Goal: Find specific page/section: Find specific page/section

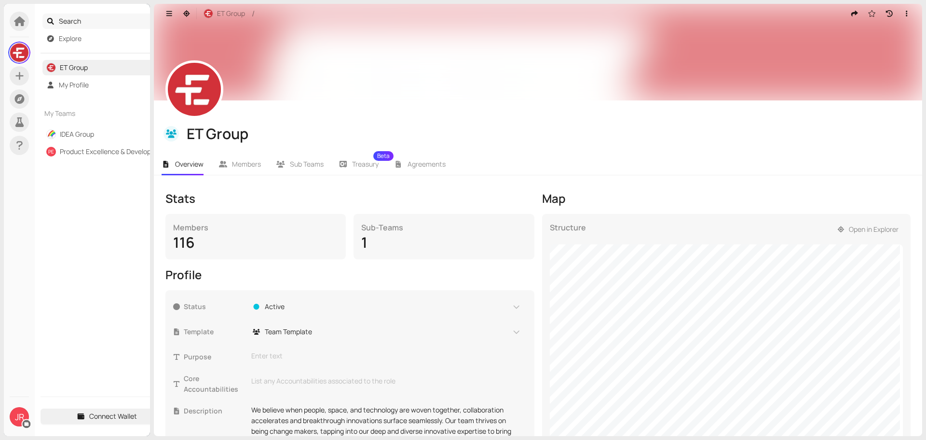
click at [78, 22] on span "Search" at bounding box center [113, 21] width 109 height 15
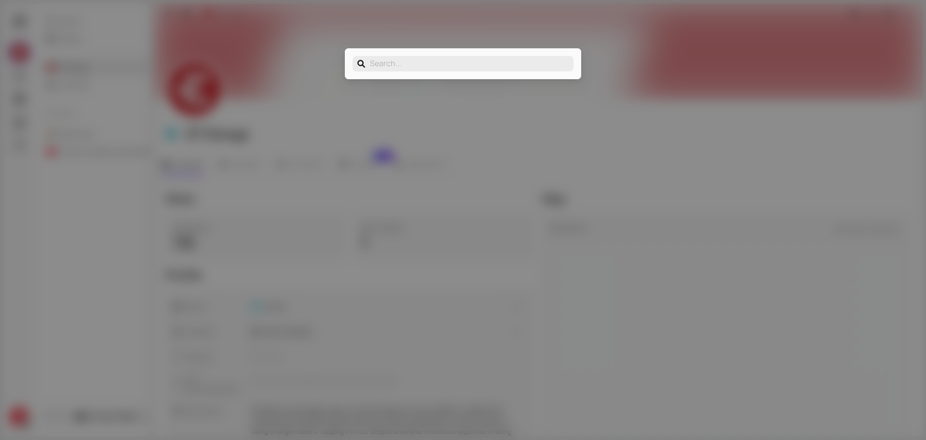
type input "c"
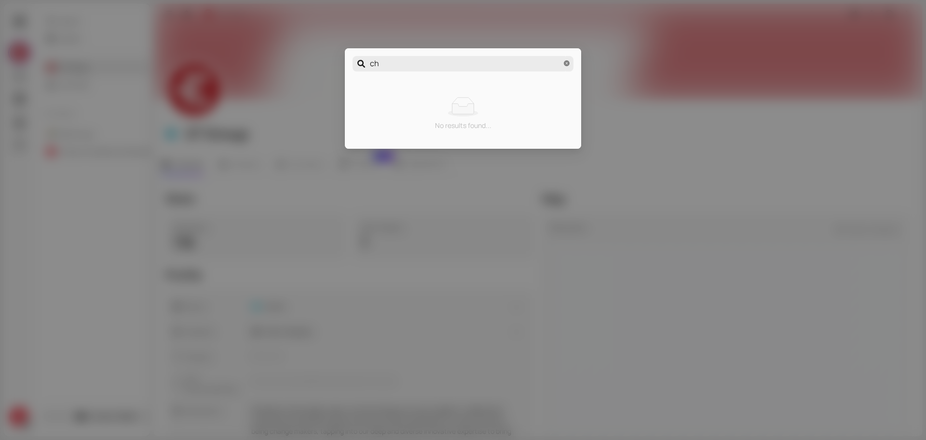
type input "chj"
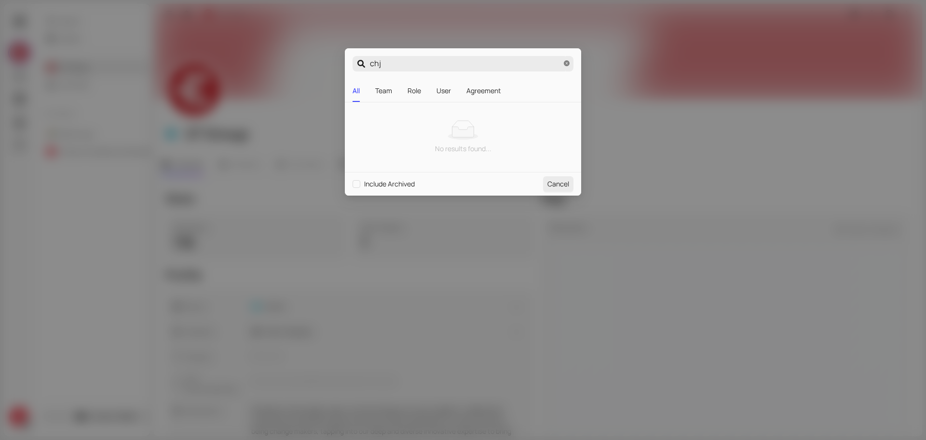
type input "chjr"
type input "chjri"
type input "chjris"
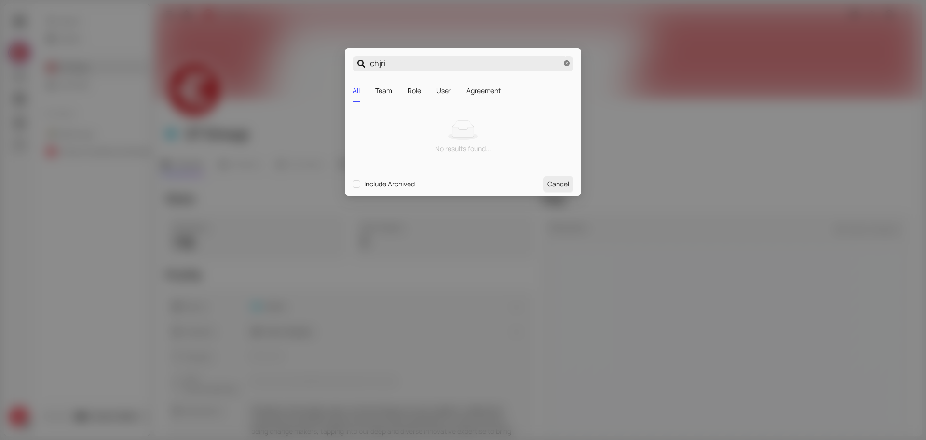
type input "chjris"
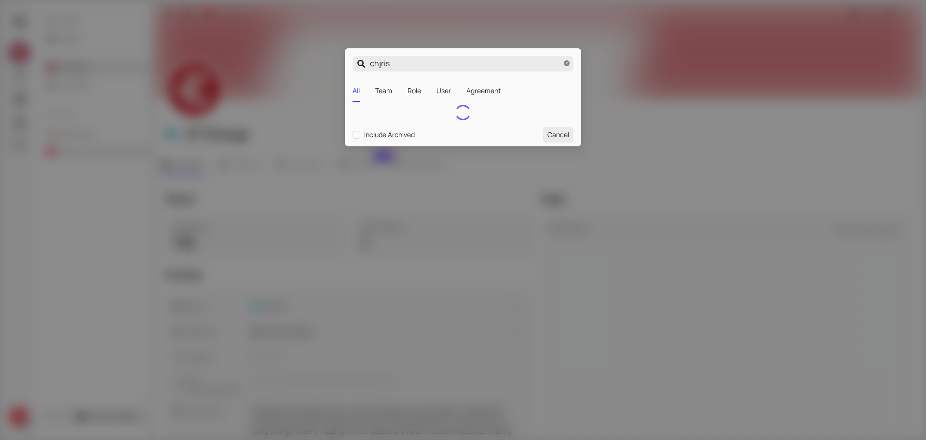
type input "chjri"
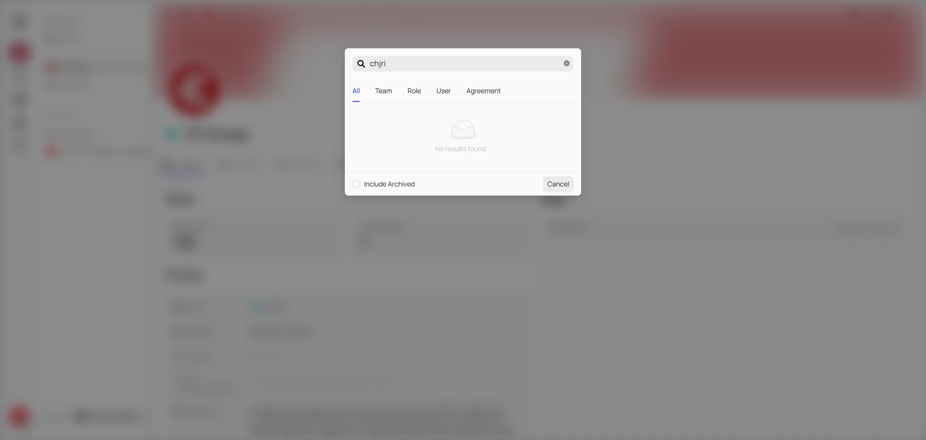
type input "chjr"
type input "chj"
type input "ch"
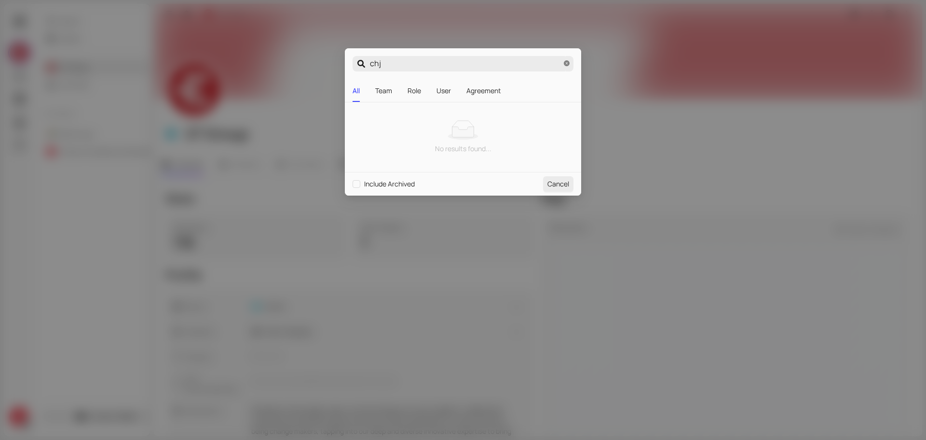
type input "ch"
type input "chr"
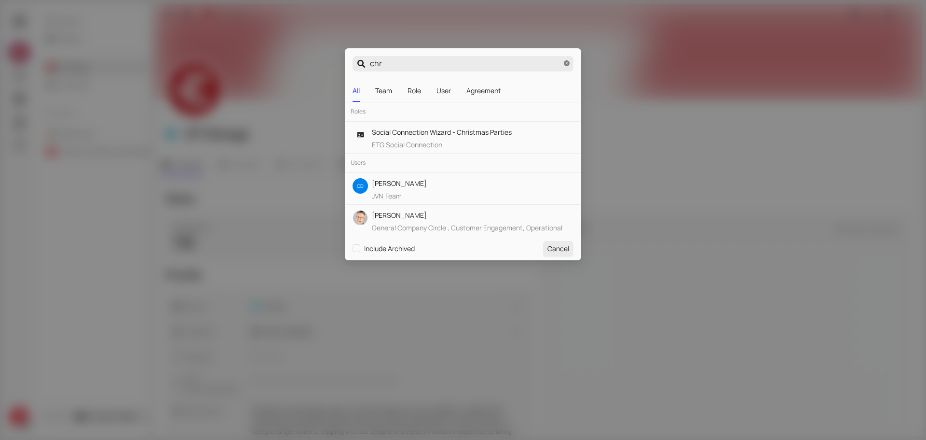
type input "chri"
type input "[PERSON_NAME]"
click at [402, 222] on span "General Company Circle , Customer Engagement, Operational Excellence, Process a…" at bounding box center [472, 232] width 201 height 21
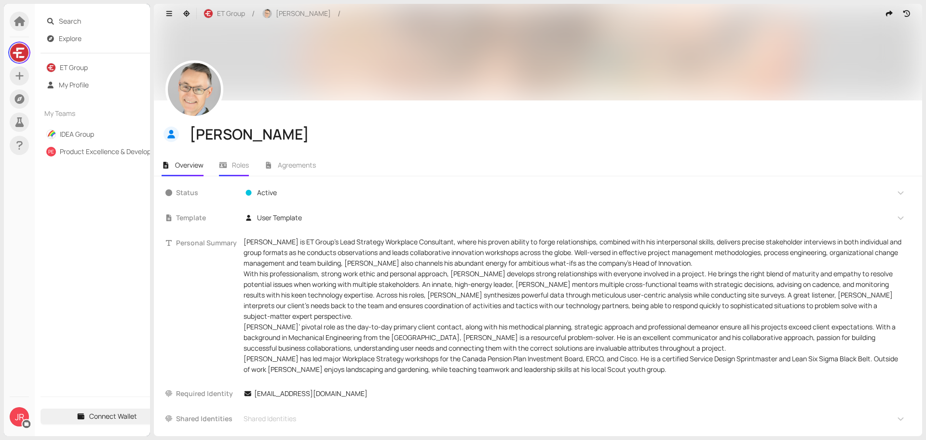
click at [234, 163] on span "Roles" at bounding box center [240, 164] width 17 height 9
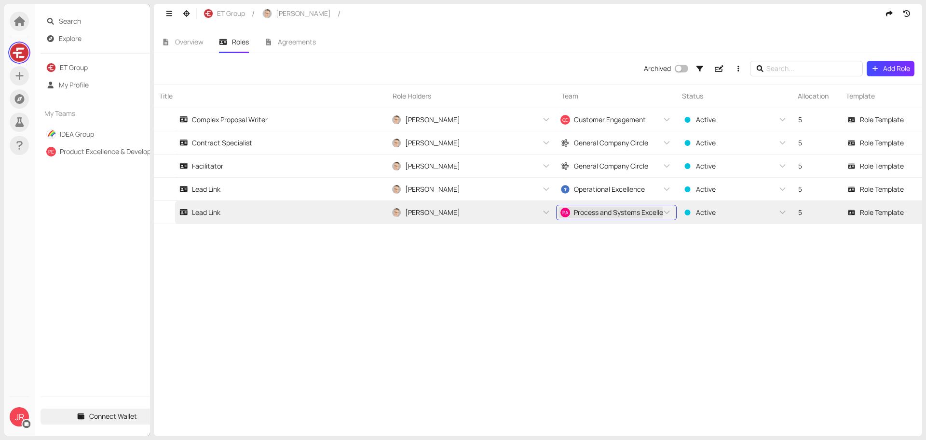
click at [654, 215] on span "Process and Systems Excellence" at bounding box center [624, 212] width 101 height 11
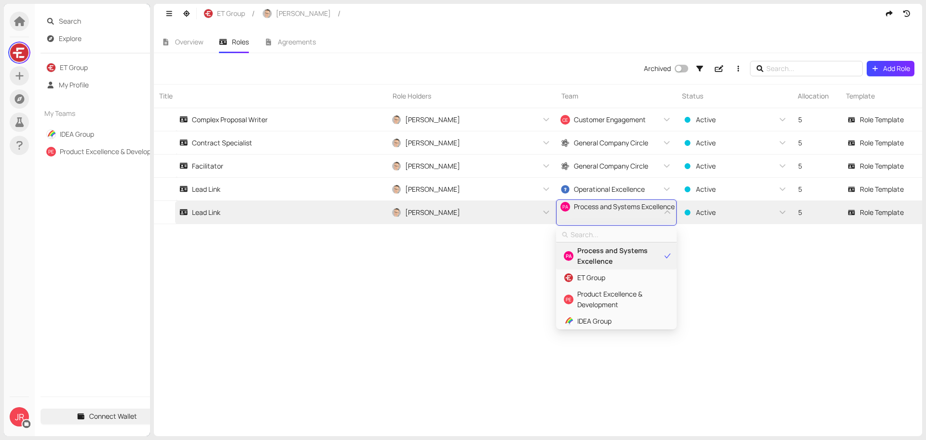
type input "l"
type input "ll"
type input "lle"
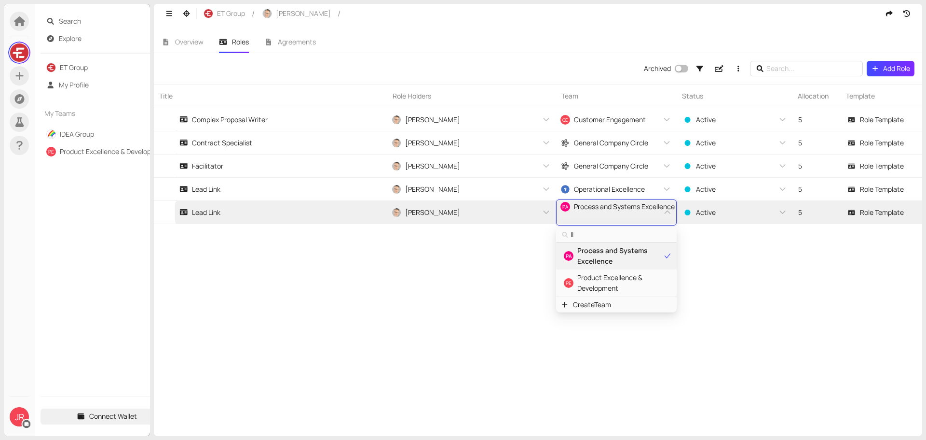
type input "lle"
type input "llen"
type input "llenc"
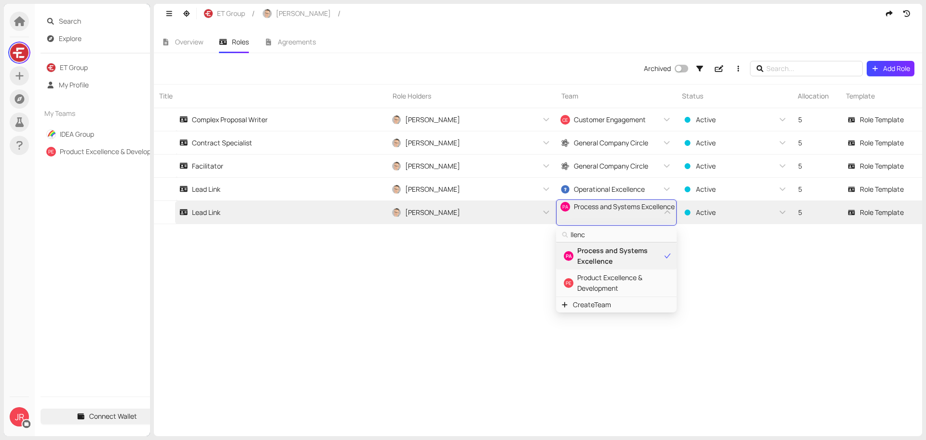
type input "llence"
